Goal: Task Accomplishment & Management: Complete application form

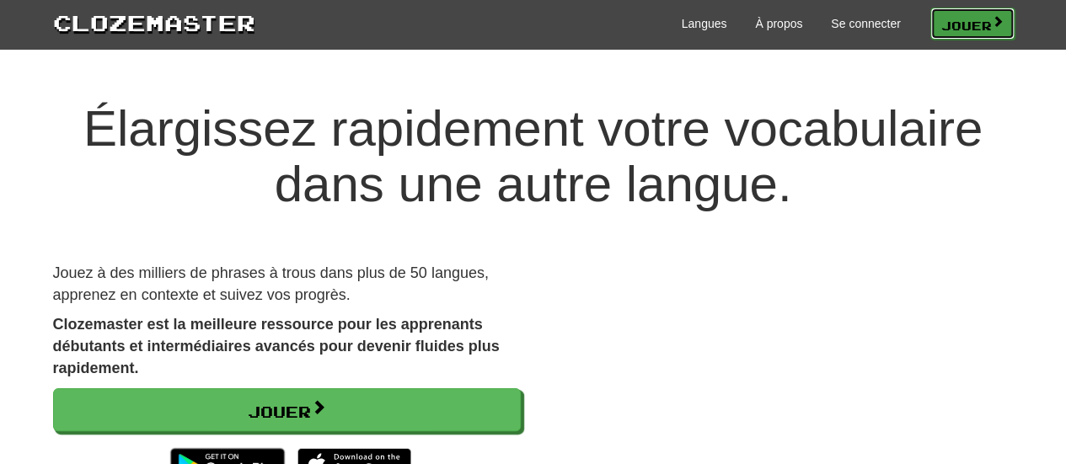
click at [988, 30] on font "Jouer" at bounding box center [966, 25] width 51 height 14
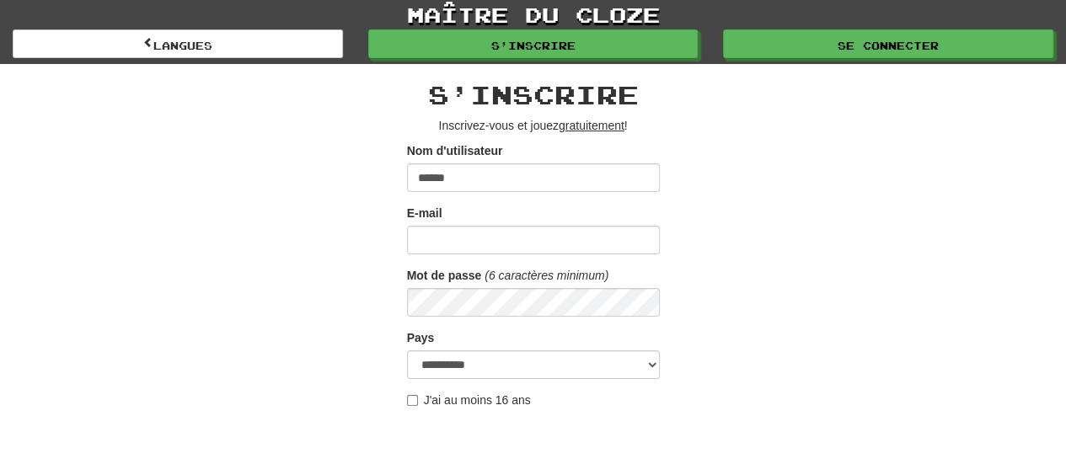
type input "******"
click at [467, 218] on div "E-mail" at bounding box center [533, 230] width 253 height 50
click at [469, 233] on input "E-mail" at bounding box center [533, 240] width 253 height 29
